Goal: Transaction & Acquisition: Download file/media

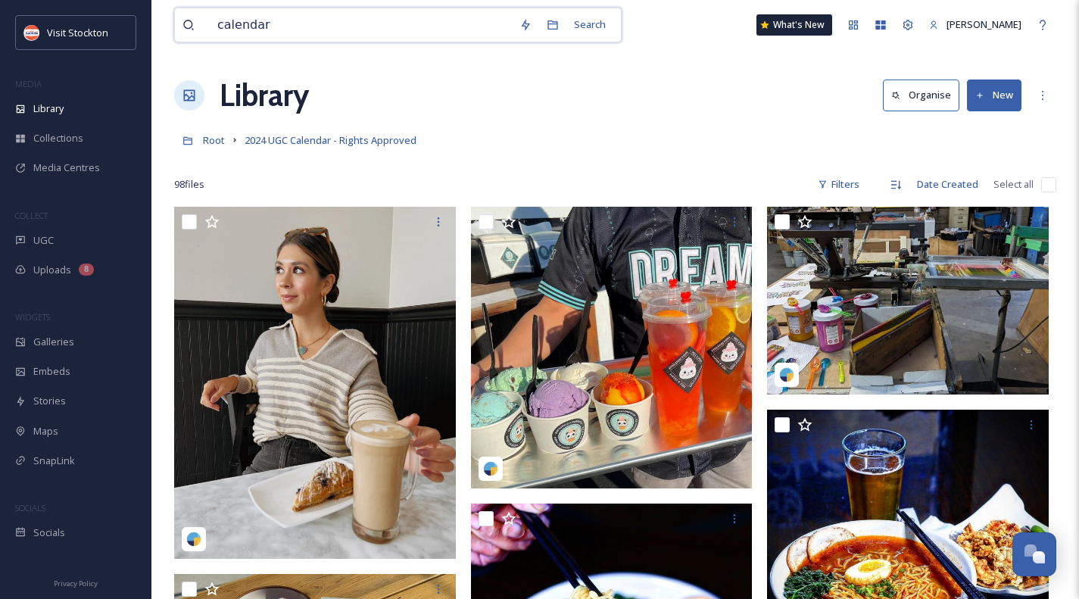
click at [269, 27] on input "calendar" at bounding box center [361, 24] width 302 height 33
type input "[PERSON_NAME]"
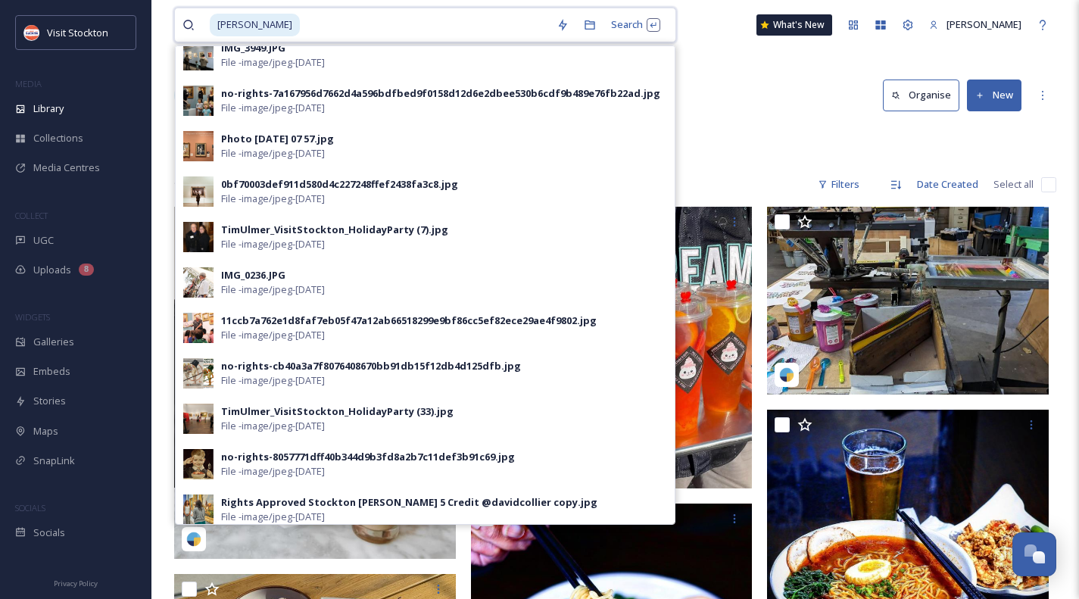
scroll to position [357, 0]
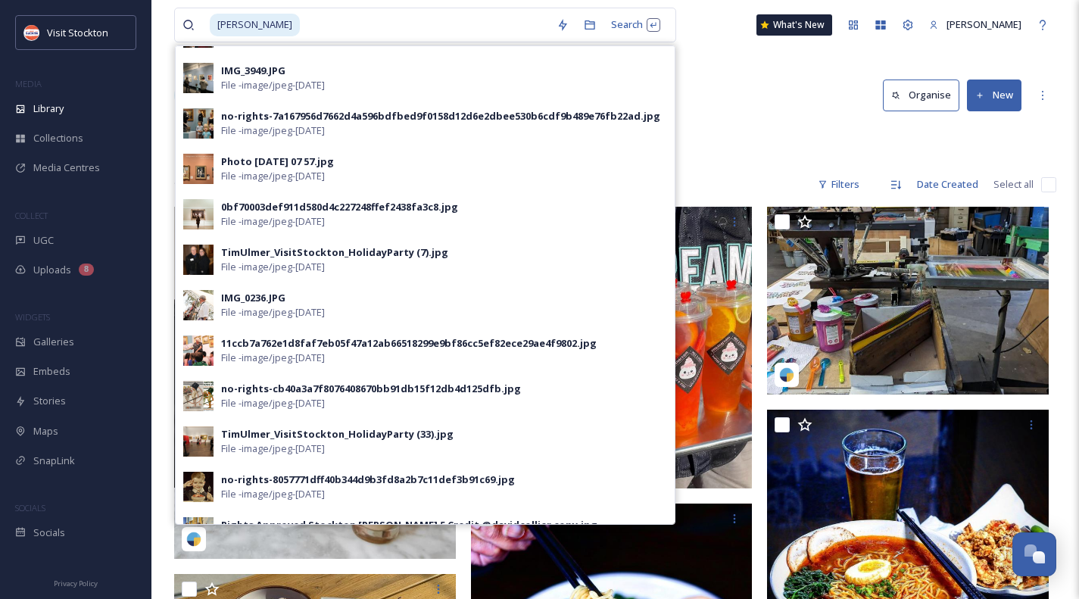
click at [320, 225] on span "File - image/jpeg - [DATE]" at bounding box center [273, 221] width 104 height 14
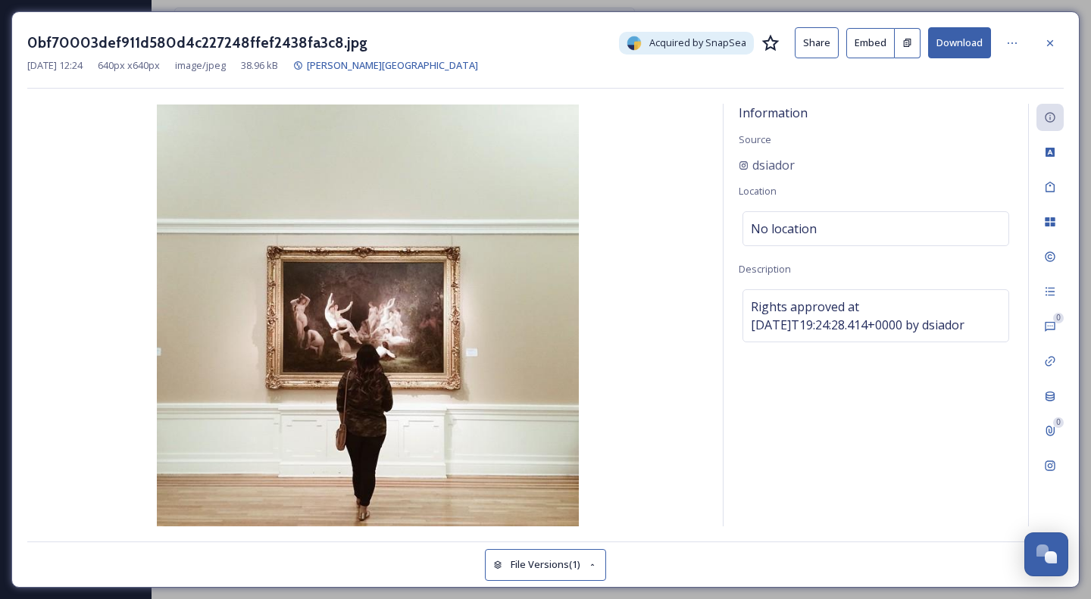
click at [1052, 42] on icon at bounding box center [1050, 43] width 12 height 12
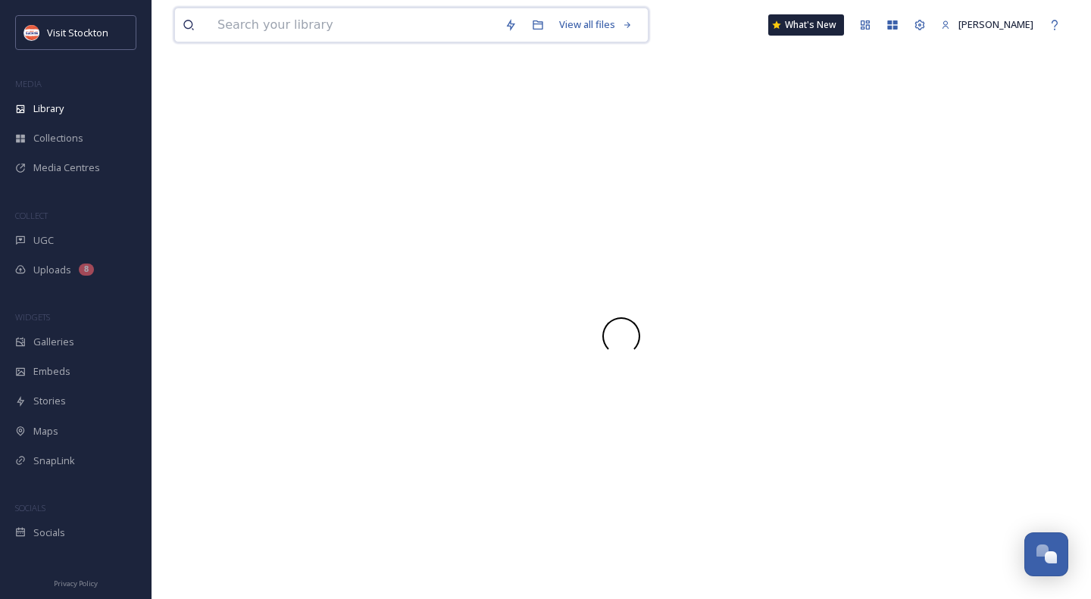
click at [326, 28] on input at bounding box center [353, 24] width 287 height 33
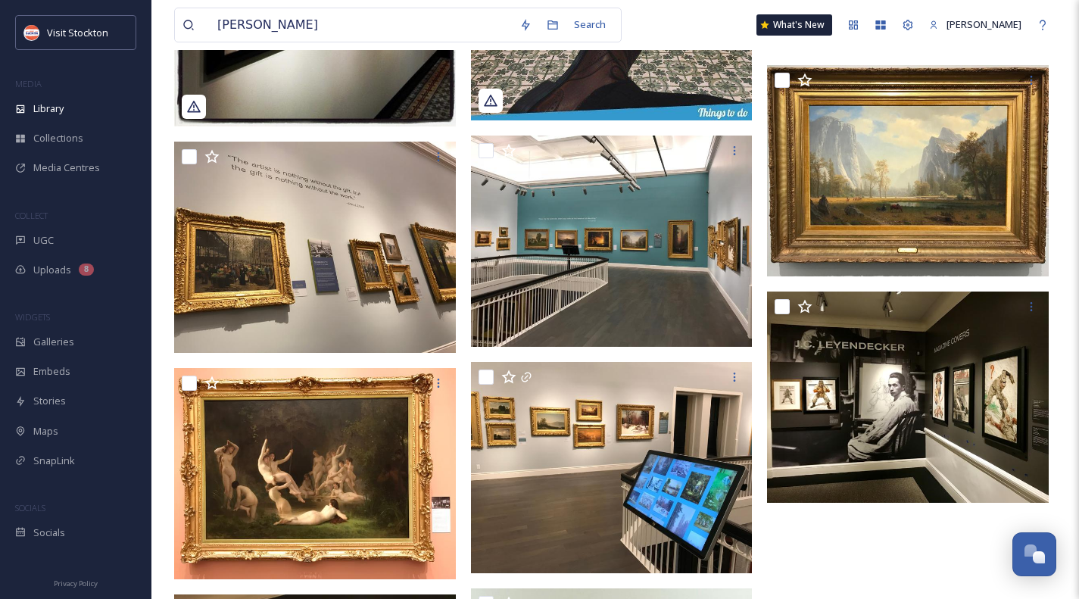
scroll to position [438, 0]
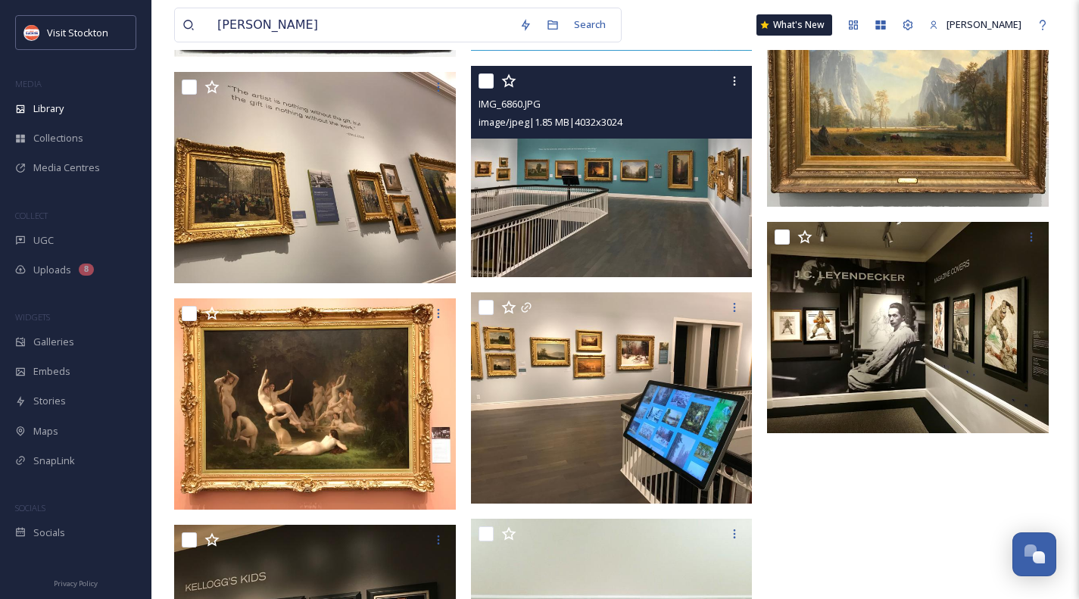
click at [655, 209] on img at bounding box center [612, 171] width 282 height 211
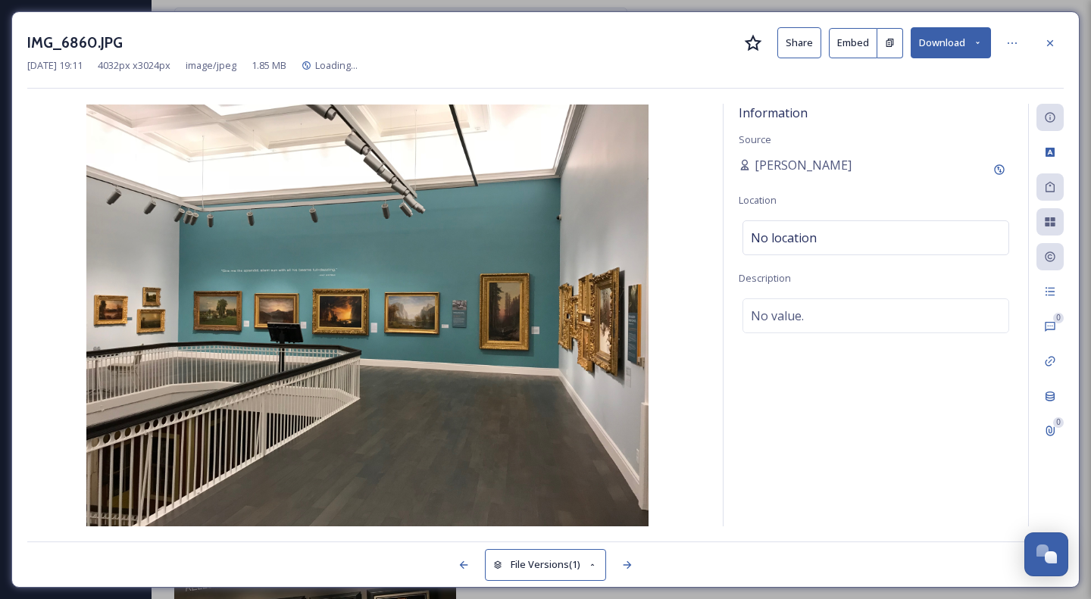
drag, startPoint x: 460, startPoint y: 192, endPoint x: 1045, endPoint y: 39, distance: 604.9
click at [1047, 38] on icon at bounding box center [1050, 43] width 12 height 12
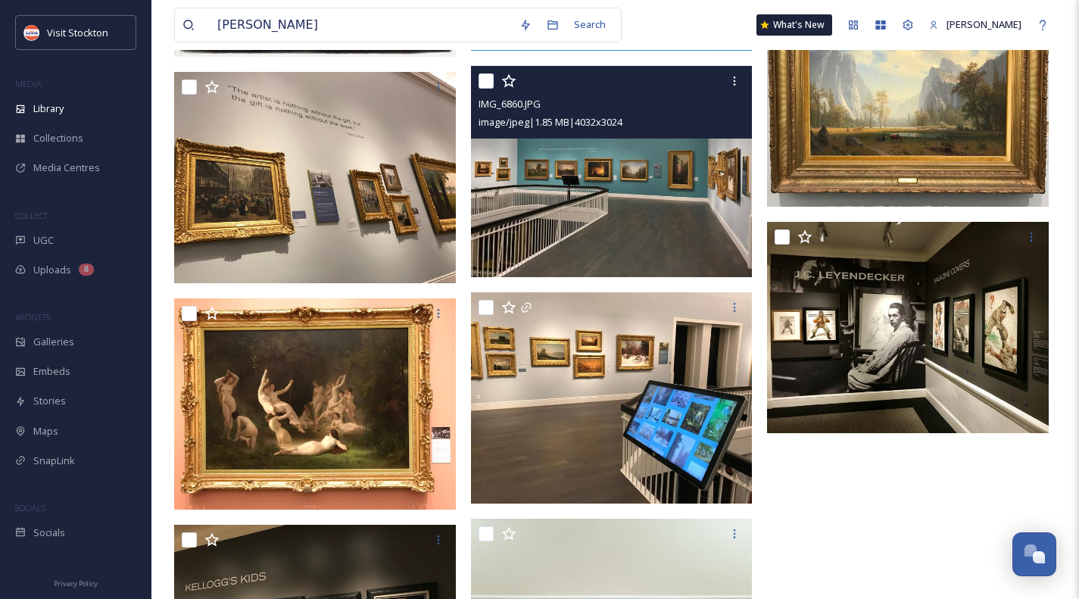
click at [738, 80] on icon at bounding box center [735, 81] width 12 height 12
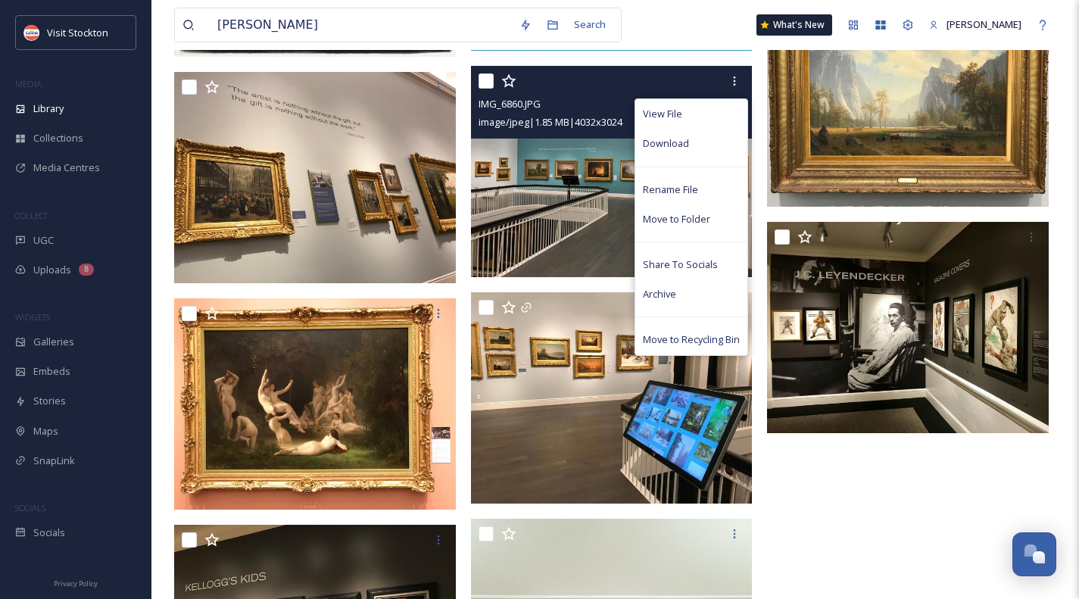
click at [690, 143] on div "Download" at bounding box center [691, 144] width 112 height 30
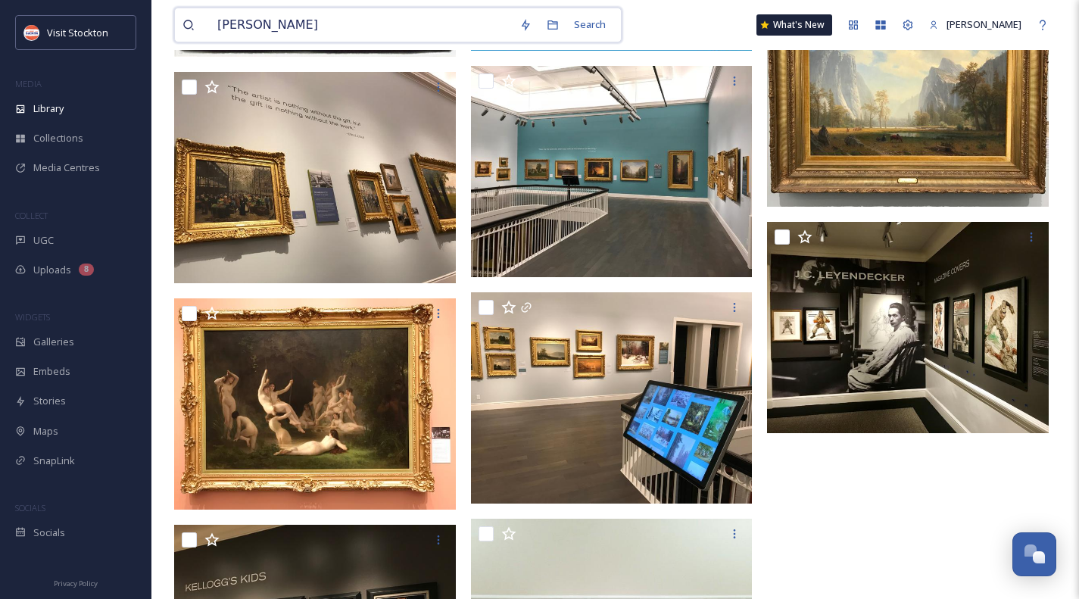
click at [283, 17] on input "[PERSON_NAME]" at bounding box center [361, 24] width 302 height 33
type input "drone"
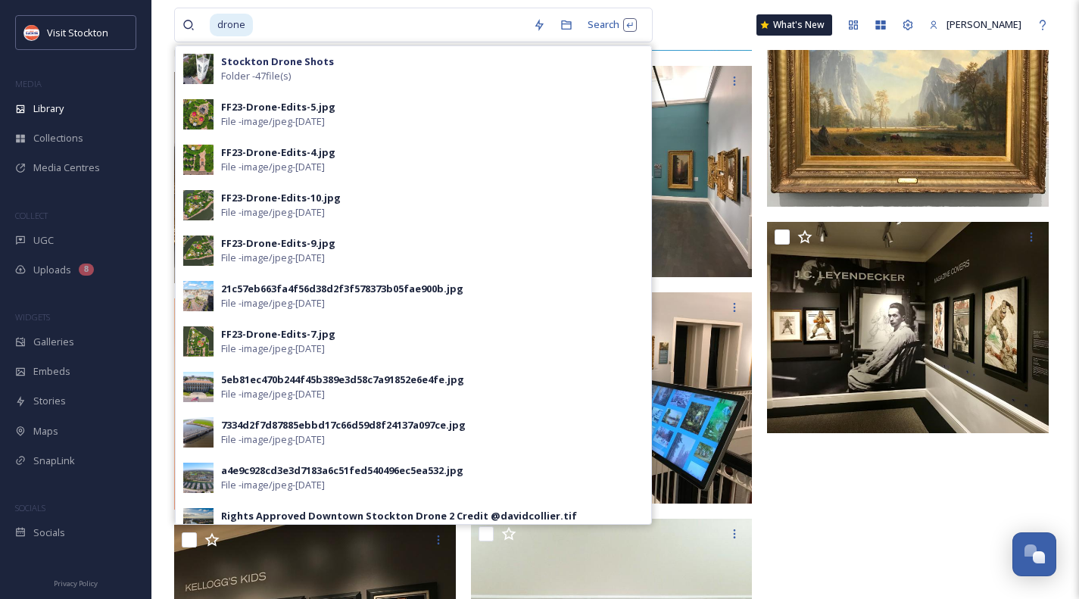
click at [915, 485] on div at bounding box center [911, 288] width 289 height 1039
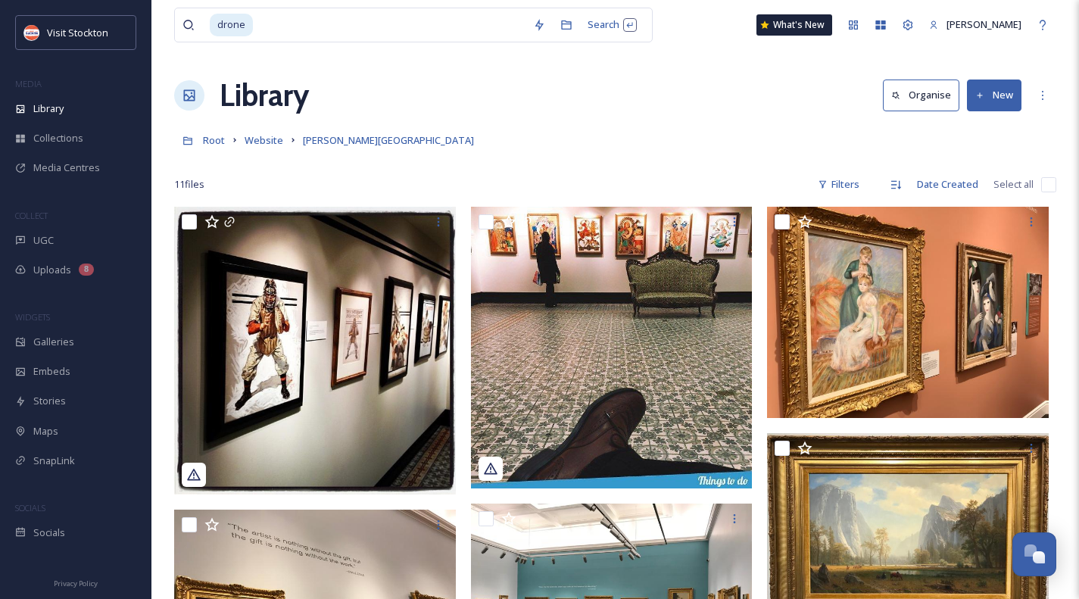
click at [210, 142] on span "Root" at bounding box center [214, 140] width 22 height 14
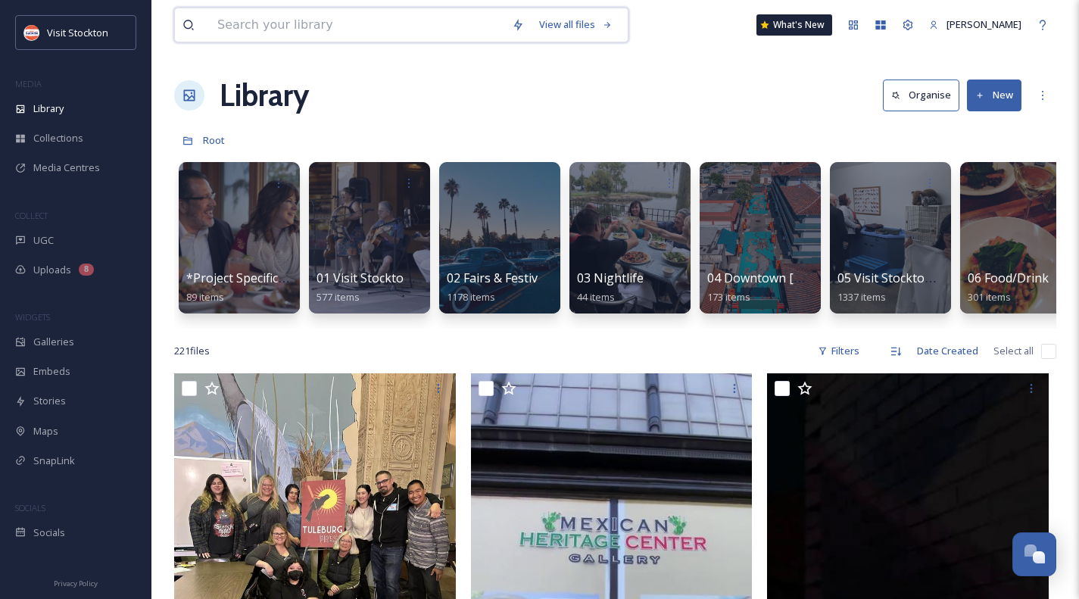
click at [273, 32] on input at bounding box center [357, 24] width 295 height 33
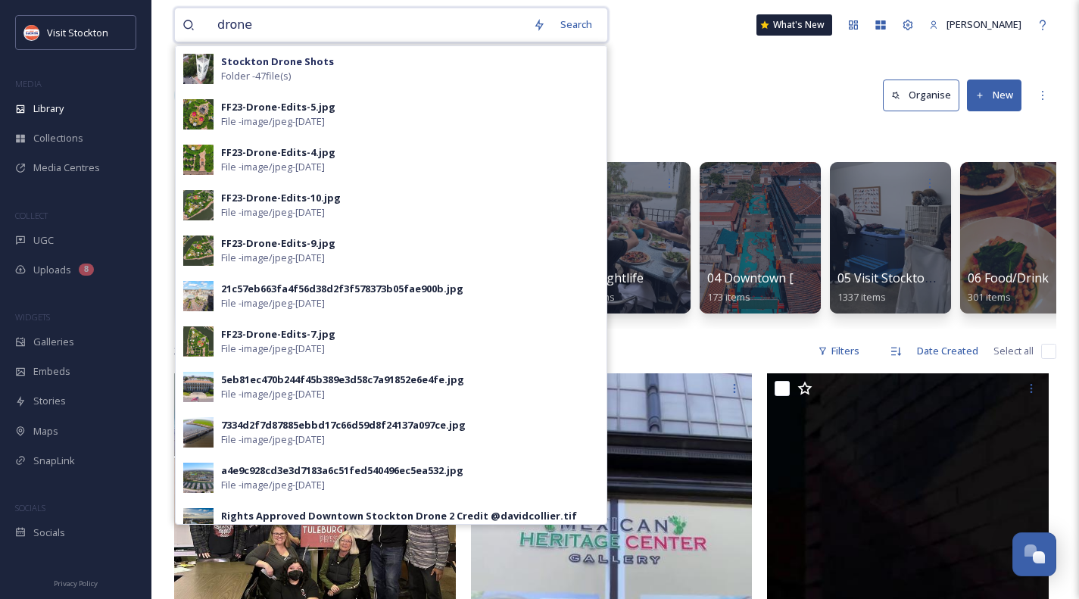
type input "drone"
click at [270, 53] on div "Stockton Drone Shots Folder - 47 file(s)" at bounding box center [391, 68] width 431 height 45
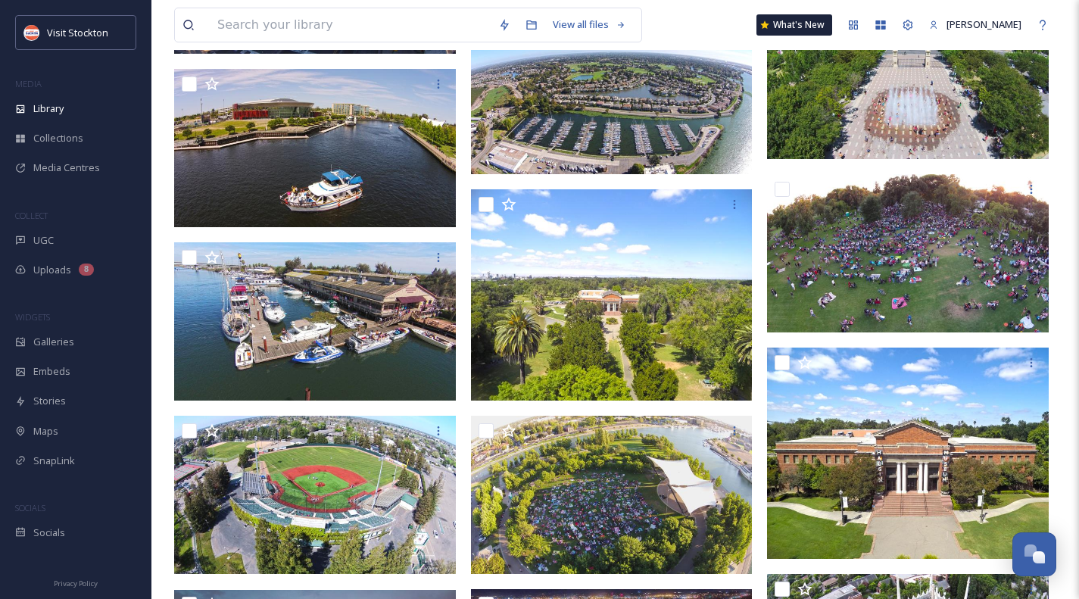
scroll to position [2252, 0]
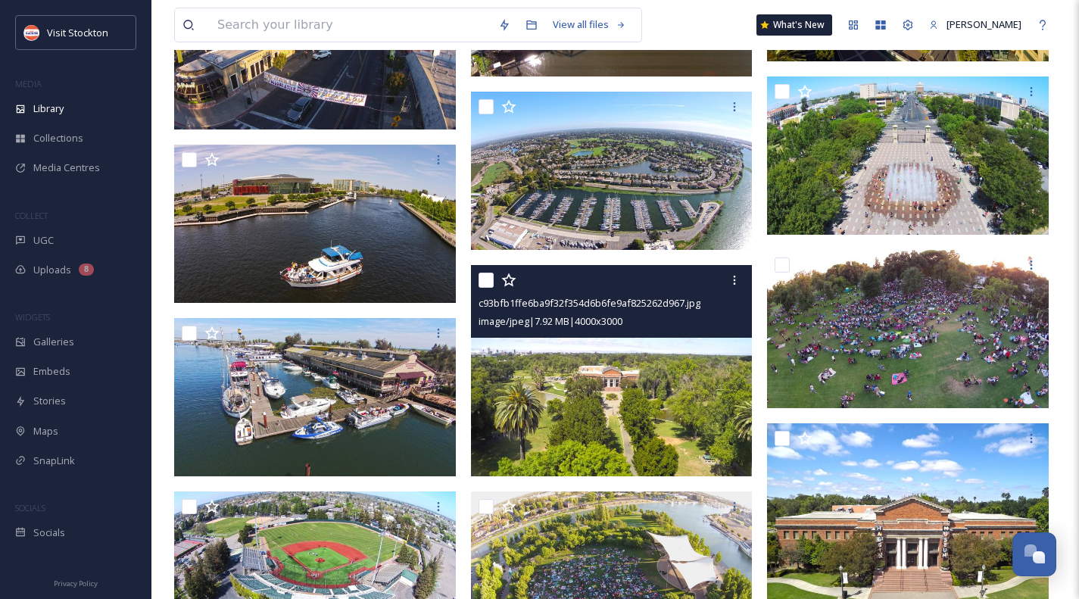
click at [666, 401] on img at bounding box center [612, 370] width 282 height 211
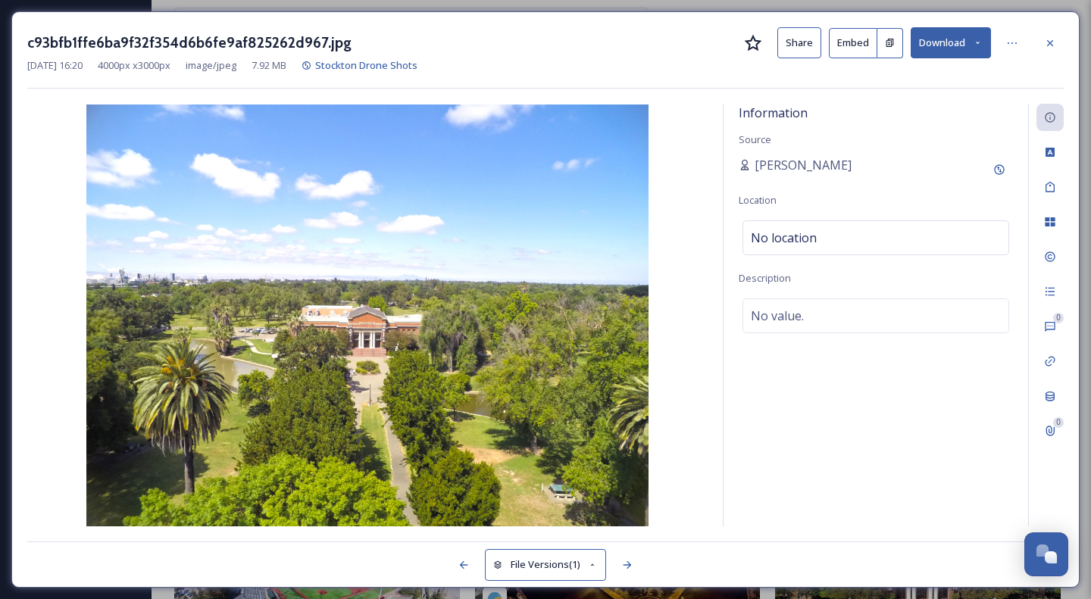
click at [1049, 39] on icon at bounding box center [1050, 43] width 12 height 12
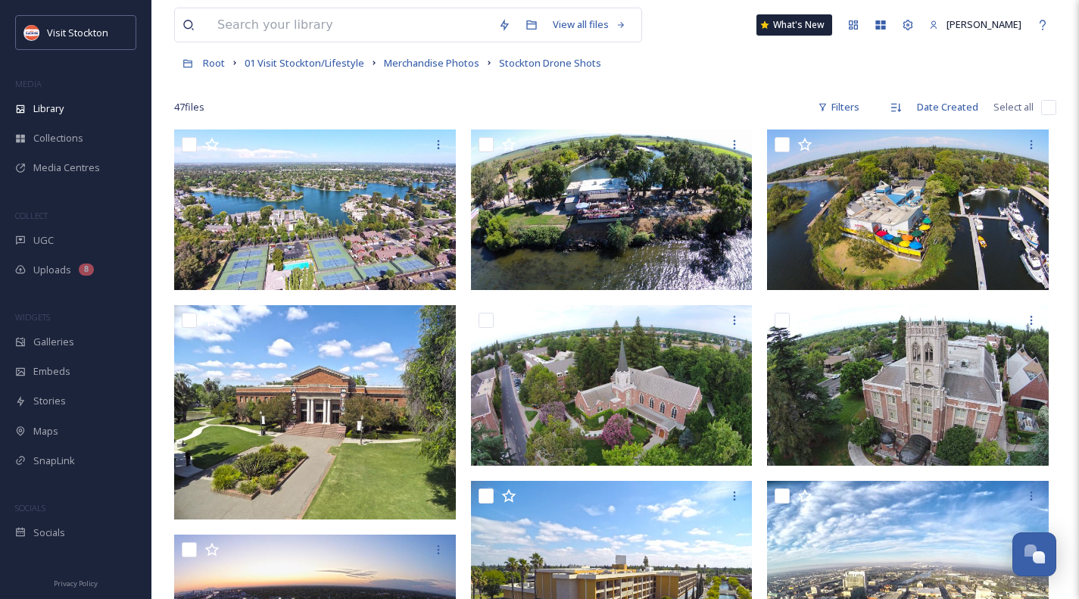
scroll to position [55, 0]
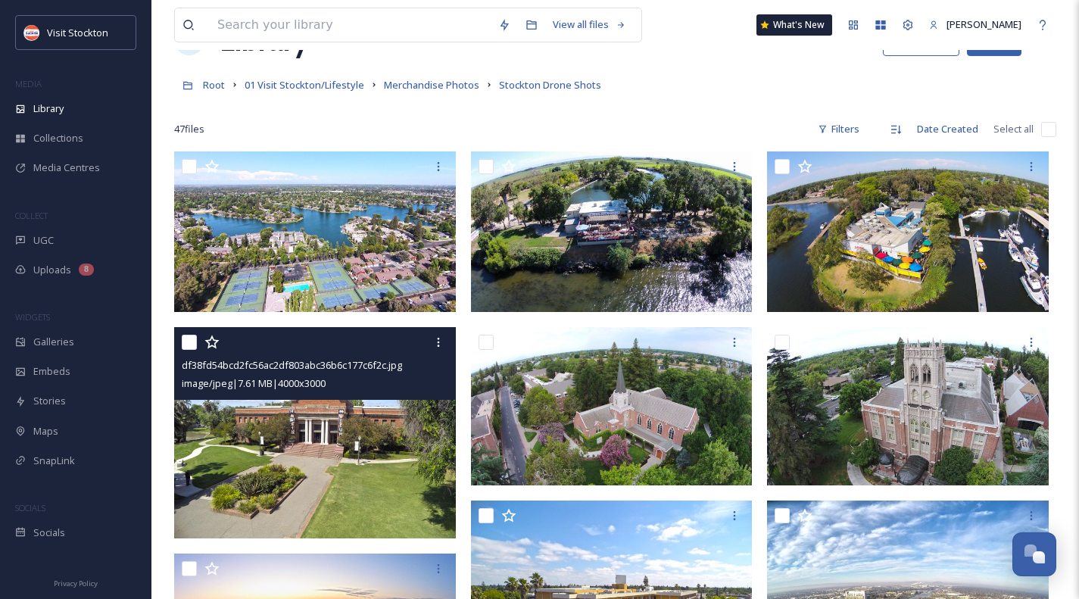
click at [385, 446] on img at bounding box center [315, 432] width 282 height 211
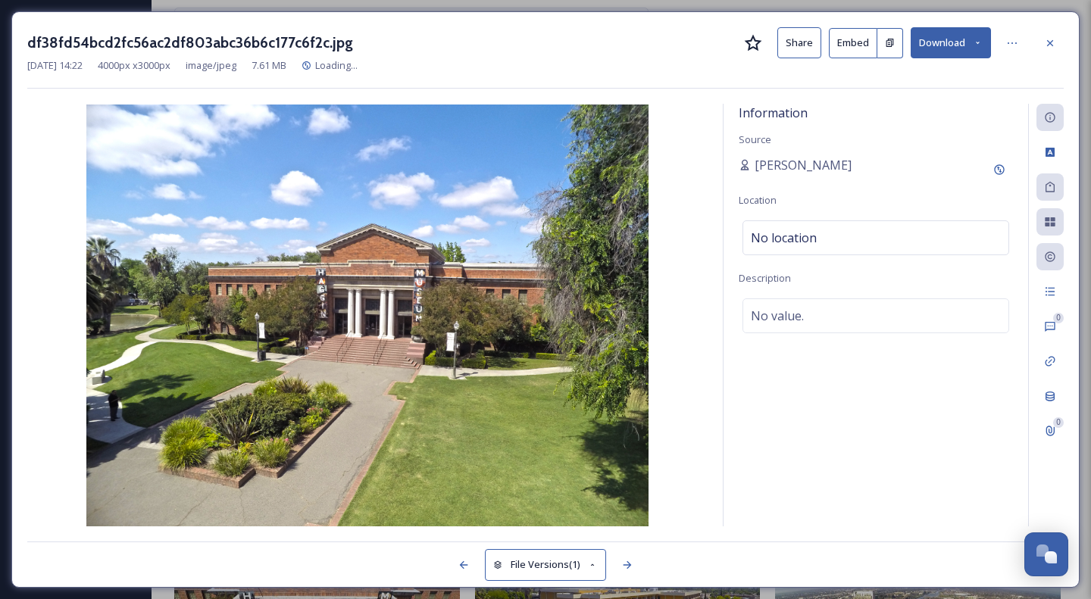
click at [1053, 39] on icon at bounding box center [1050, 43] width 12 height 12
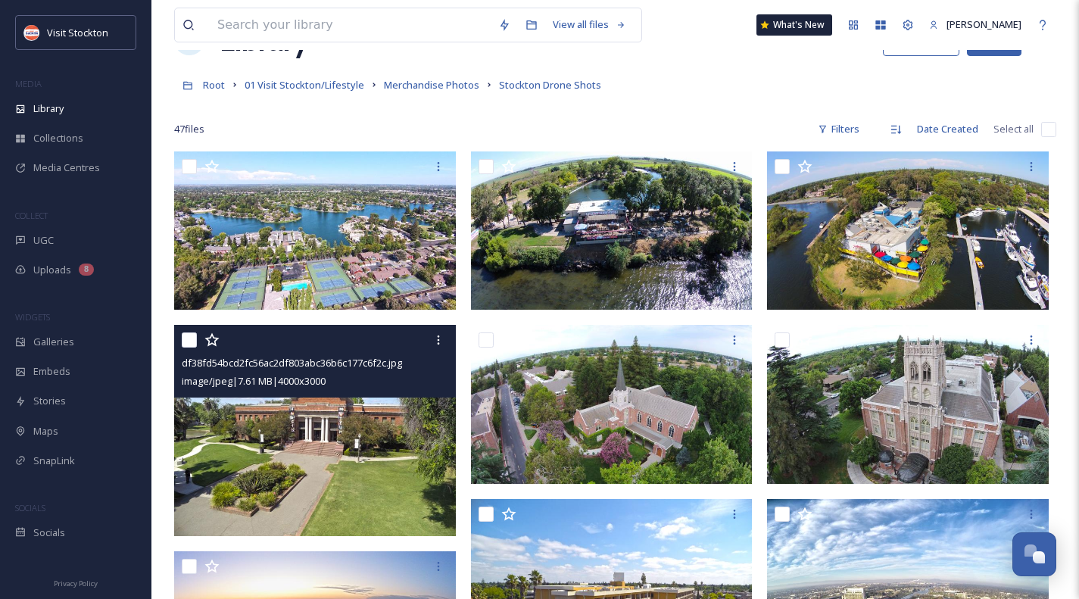
click at [439, 343] on icon at bounding box center [438, 340] width 12 height 12
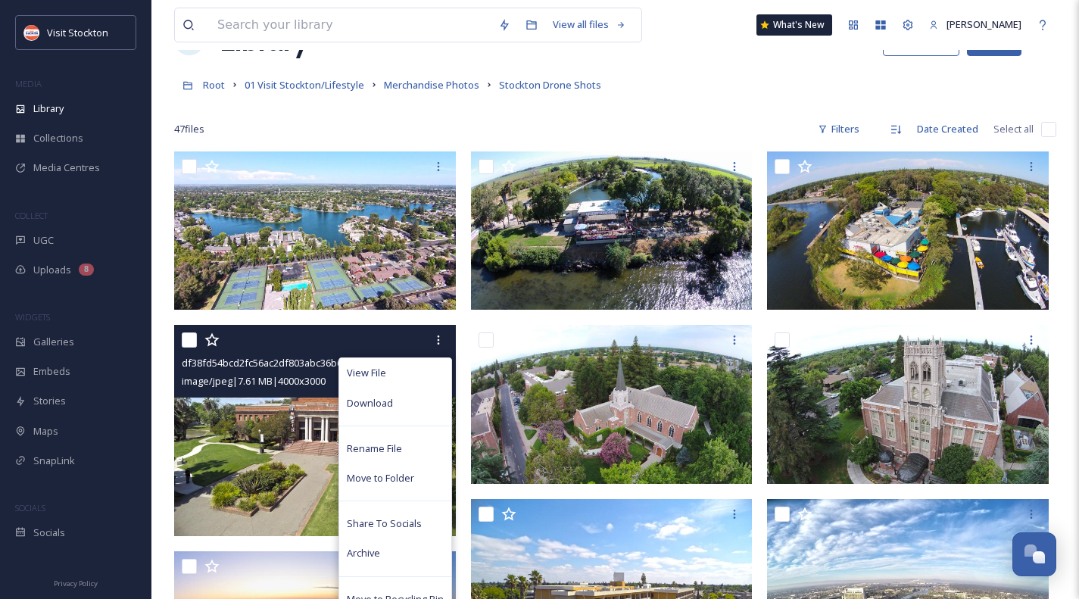
click at [398, 406] on div "Download" at bounding box center [395, 404] width 112 height 30
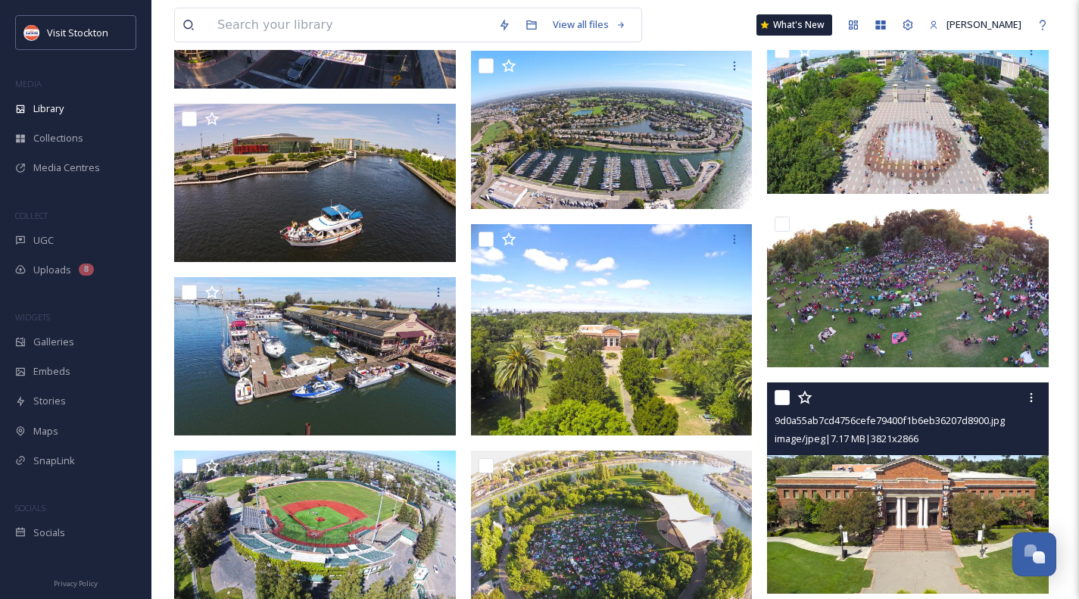
scroll to position [2252, 0]
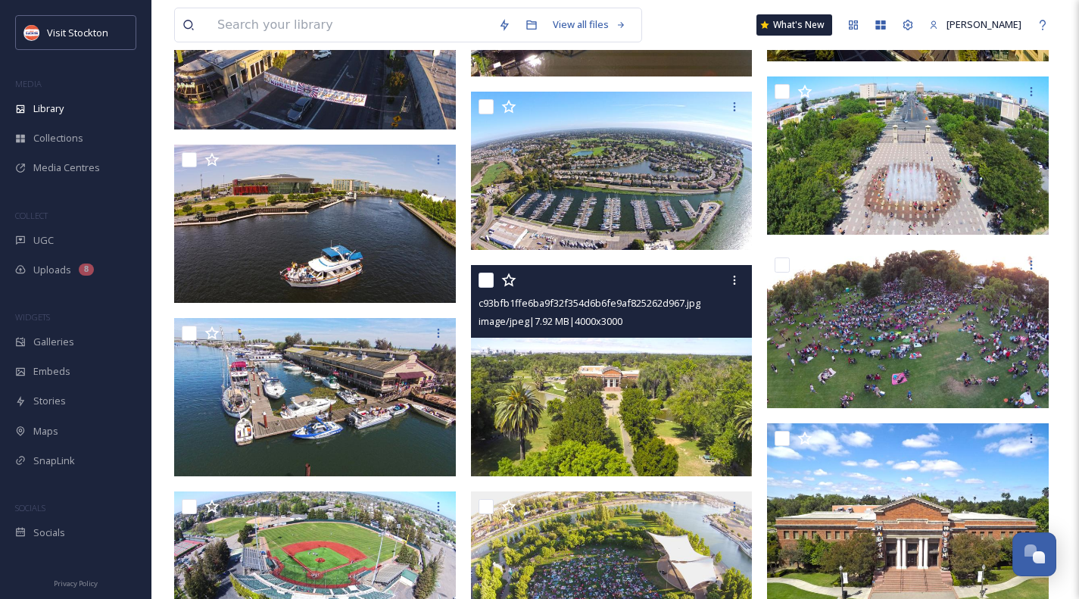
click at [736, 279] on icon at bounding box center [735, 280] width 12 height 12
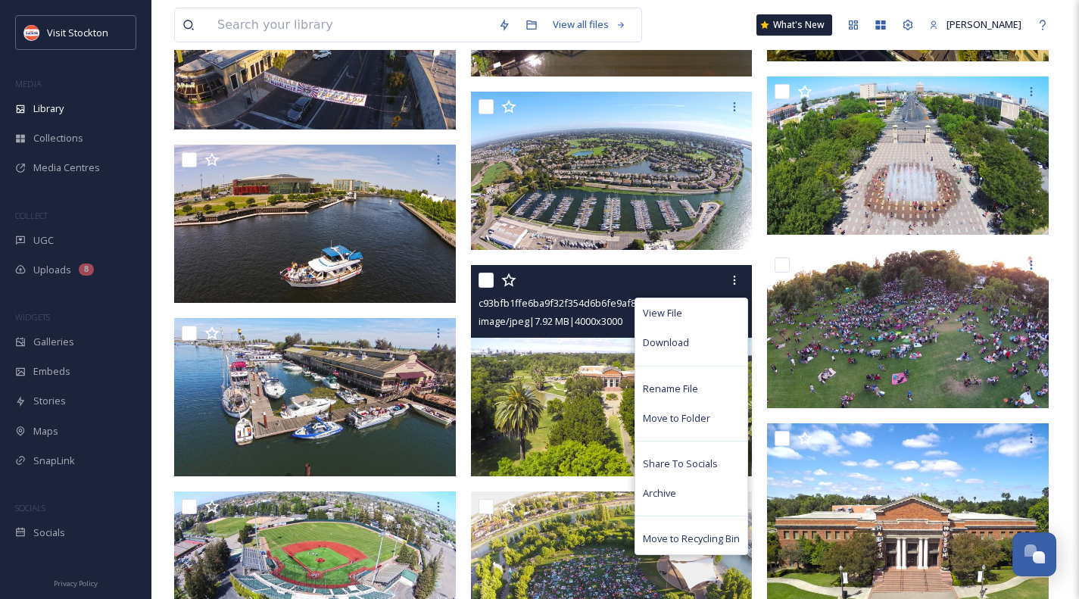
click at [686, 351] on div "Download" at bounding box center [691, 343] width 112 height 30
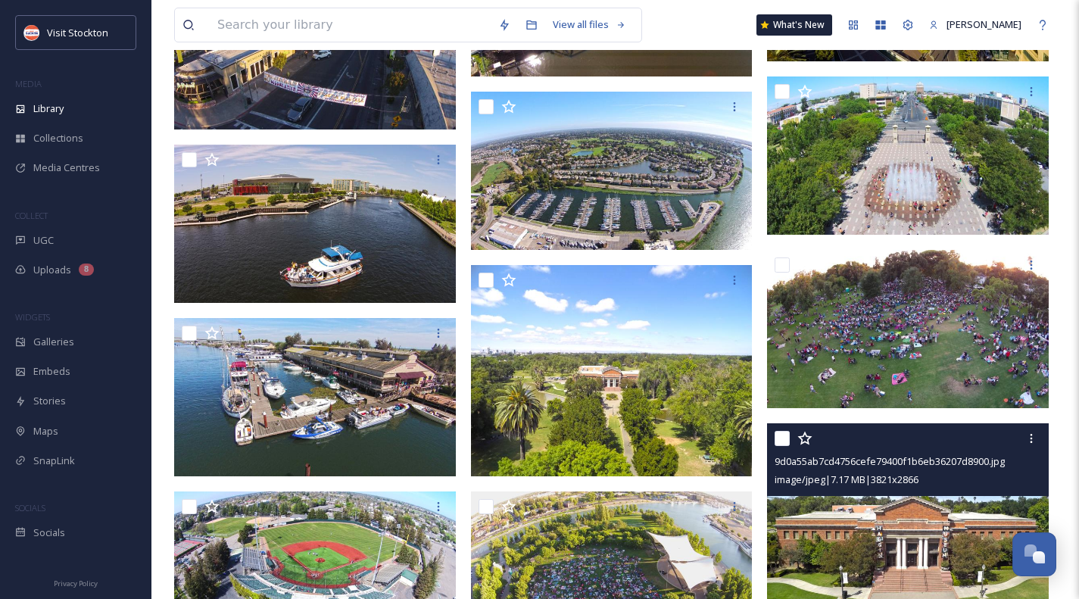
click at [1035, 448] on div at bounding box center [1031, 438] width 27 height 27
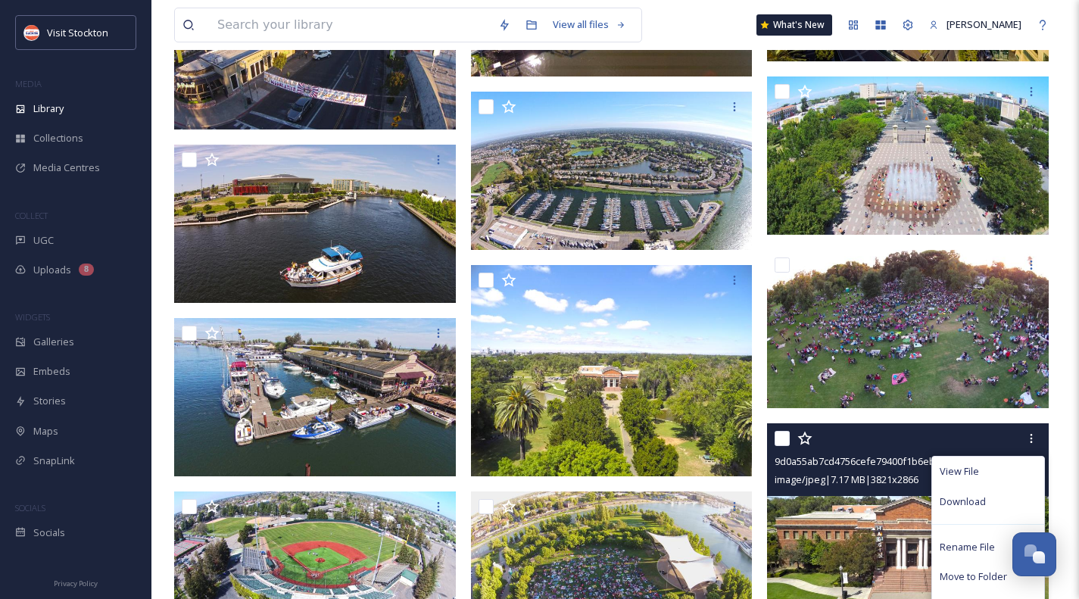
click at [983, 499] on span "Download" at bounding box center [963, 502] width 46 height 14
